Goal: Information Seeking & Learning: Understand process/instructions

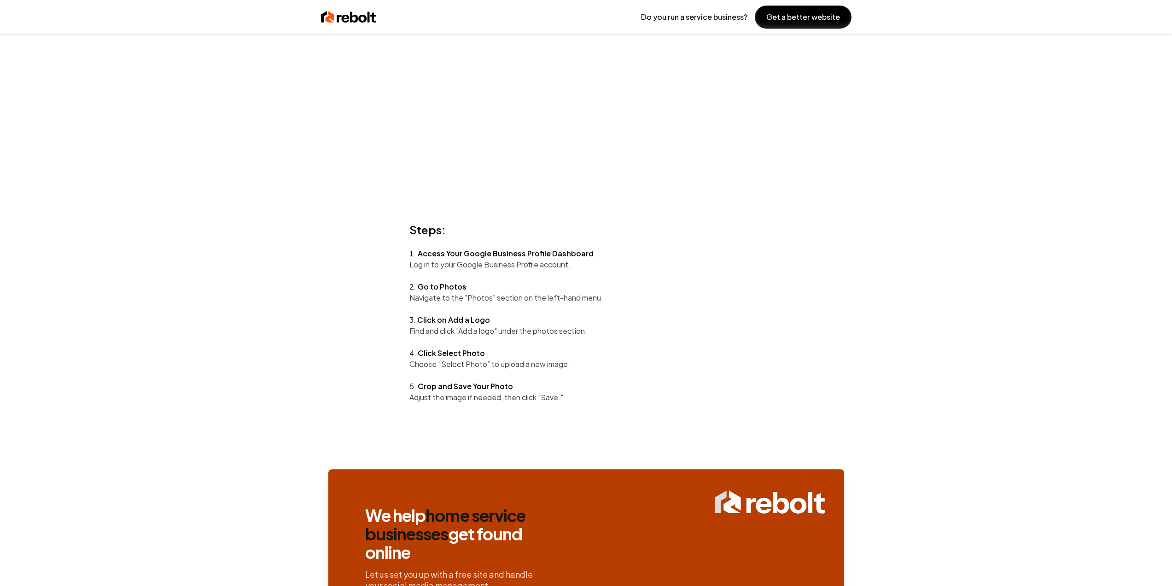
scroll to position [230, 0]
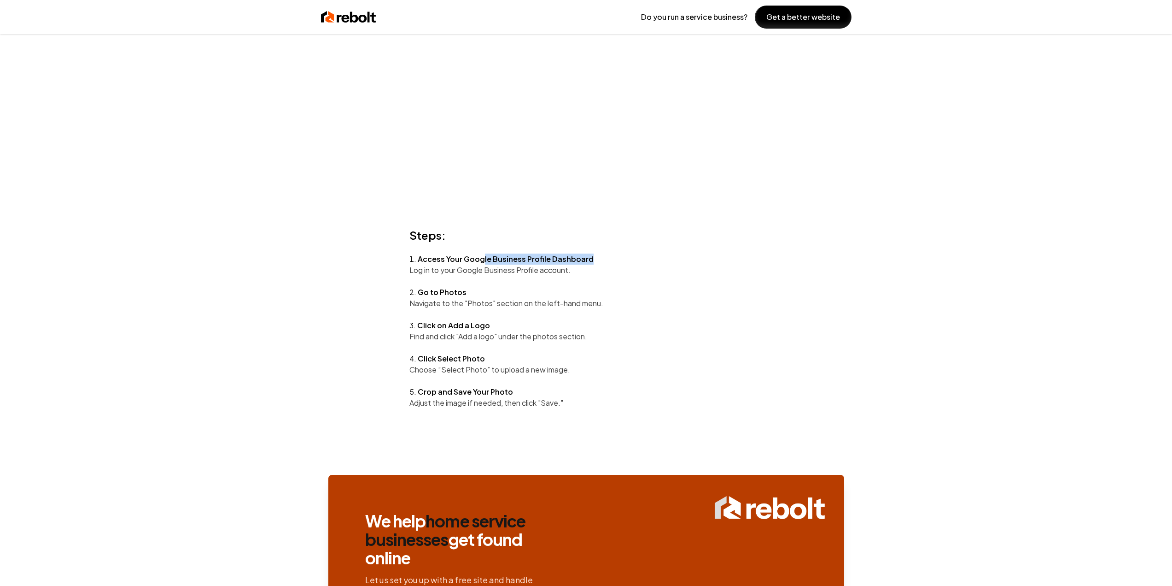
drag, startPoint x: 589, startPoint y: 259, endPoint x: 483, endPoint y: 258, distance: 106.4
click at [483, 258] on li "Access Your Google Business Profile Dashboard Log in to your Google Business Pr…" at bounding box center [587, 264] width 354 height 22
click at [481, 275] on p "Log in to your Google Business Profile account." at bounding box center [587, 269] width 354 height 11
drag, startPoint x: 457, startPoint y: 270, endPoint x: 539, endPoint y: 267, distance: 83.0
click at [539, 267] on p "Log in to your Google Business Profile account." at bounding box center [587, 269] width 354 height 11
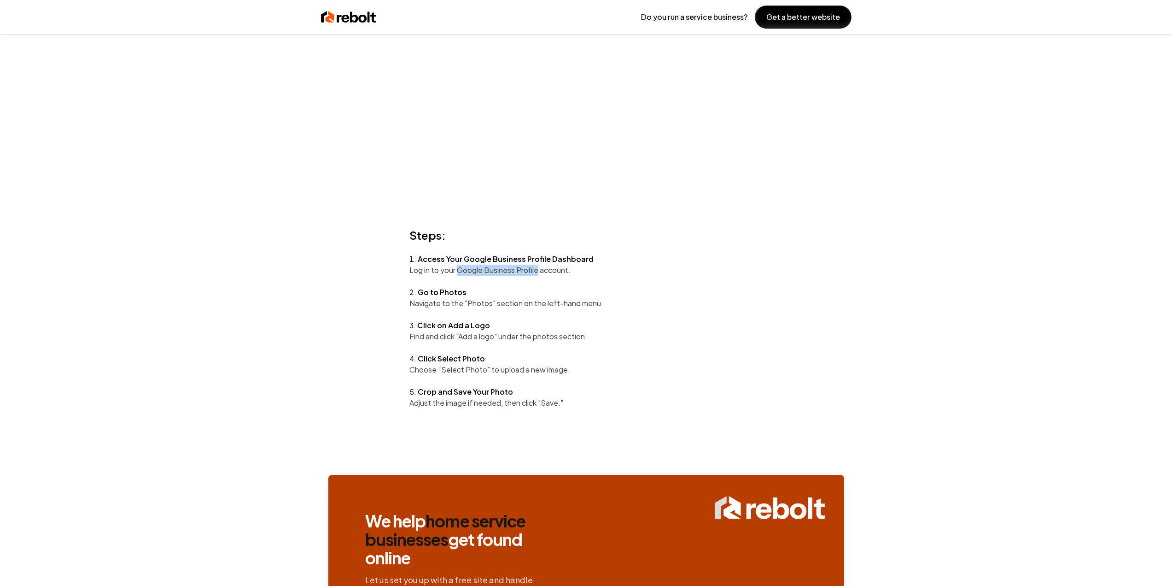
copy p "Google Business Profile"
click at [449, 293] on h2 "Go to Photos" at bounding box center [442, 292] width 49 height 11
